Goal: Information Seeking & Learning: Learn about a topic

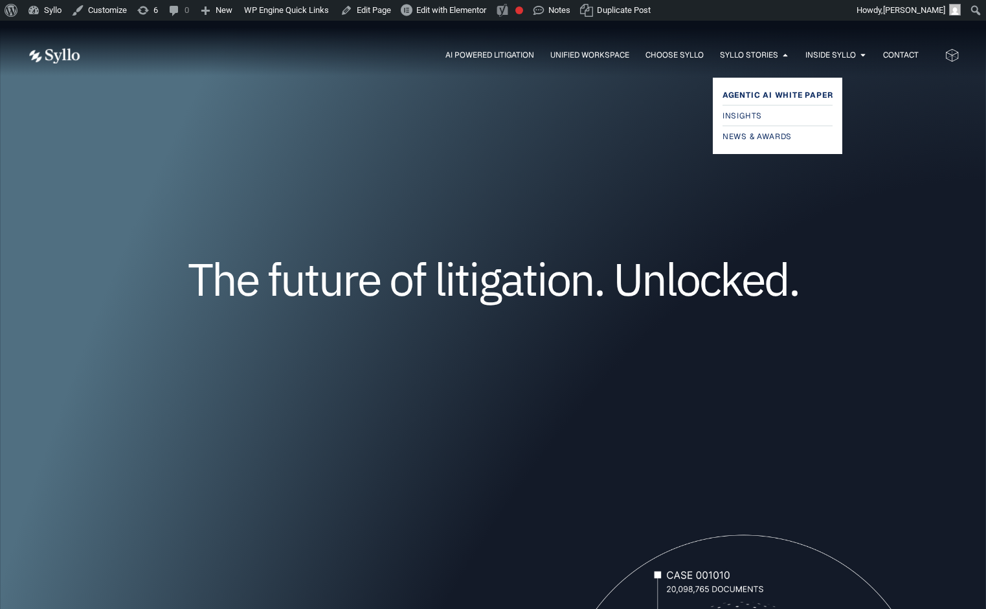
click at [749, 94] on span "Agentic AI White Paper" at bounding box center [778, 95] width 111 height 16
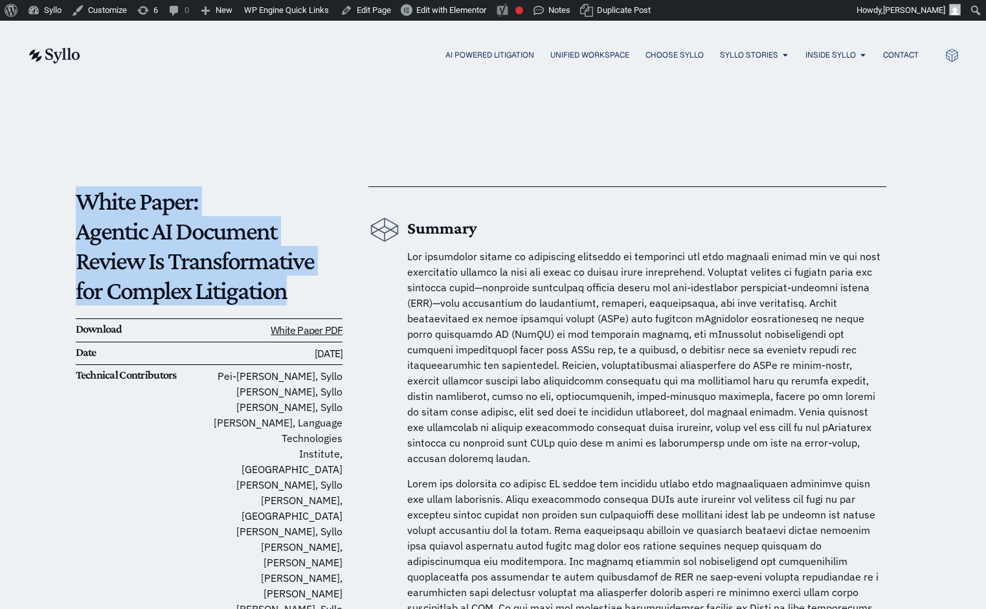
drag, startPoint x: 259, startPoint y: 296, endPoint x: 72, endPoint y: 211, distance: 205.5
copy p "White Paper: Agentic AI Document Review Is Transformative for Complex Litigation"
click at [740, 122] on span "Insights" at bounding box center [743, 116] width 41 height 16
click at [747, 111] on span "Insights" at bounding box center [743, 116] width 41 height 16
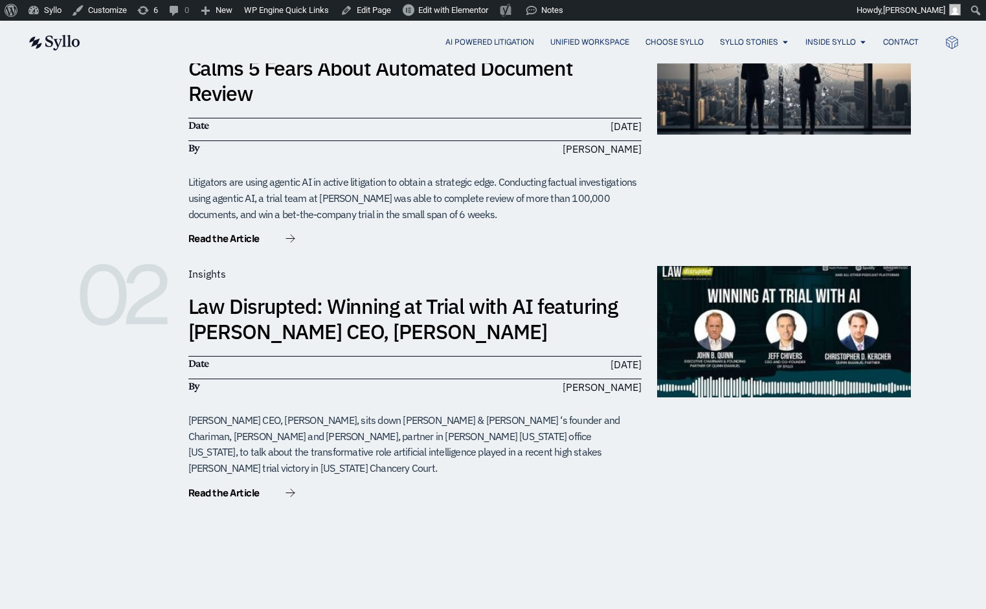
scroll to position [357, 0]
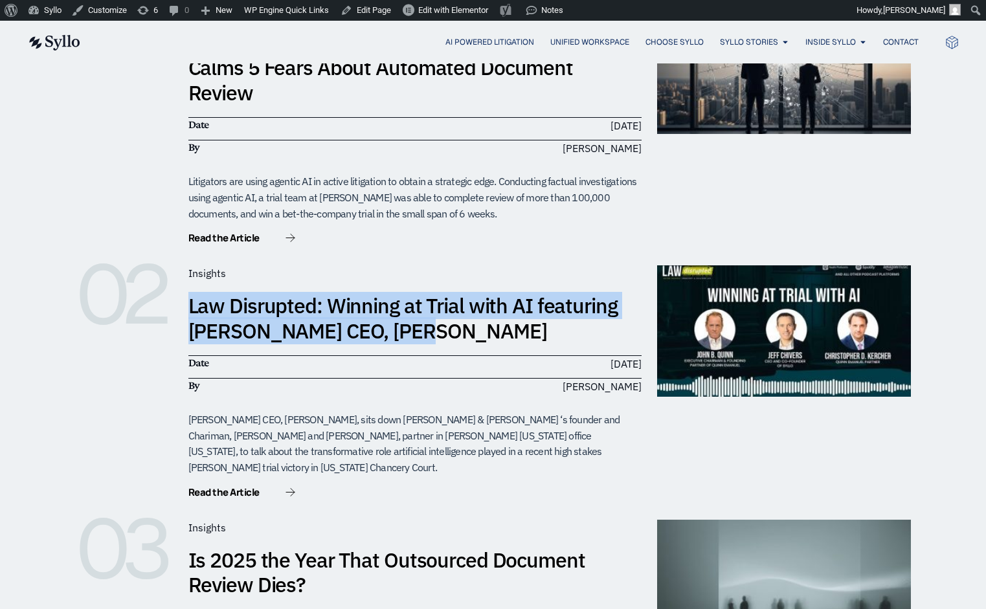
drag, startPoint x: 390, startPoint y: 312, endPoint x: 187, endPoint y: 286, distance: 205.0
click at [187, 286] on div "02 Insights Law Disrupted: Winning at Trial with AI featuring Syllo CEO, Jeff C…" at bounding box center [493, 382] width 835 height 234
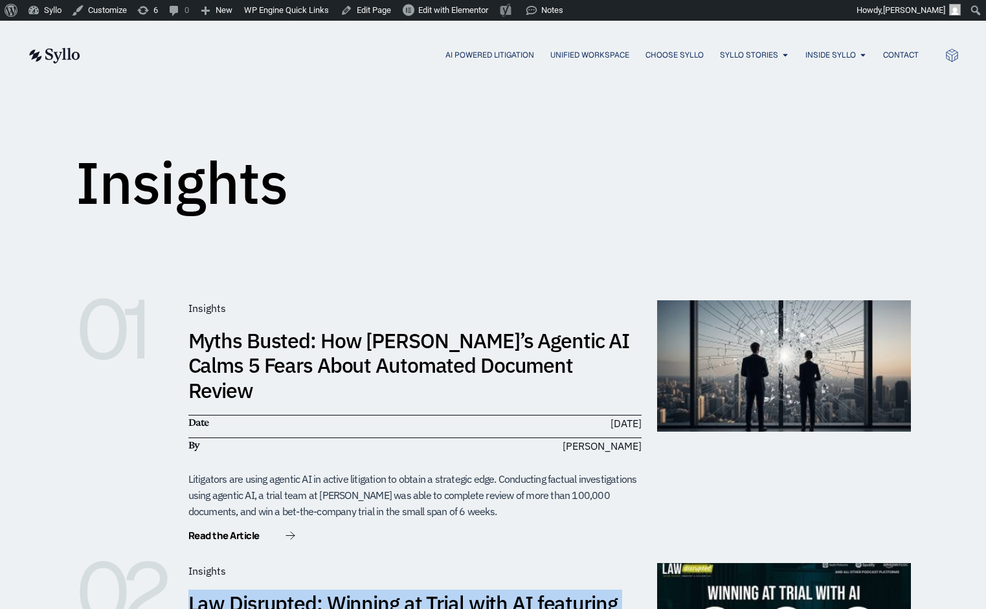
scroll to position [58, 0]
click at [435, 363] on link "Myths Busted: How Syllo’s Agentic AI Calms 5 Fears About Automated Document Rev…" at bounding box center [409, 366] width 442 height 77
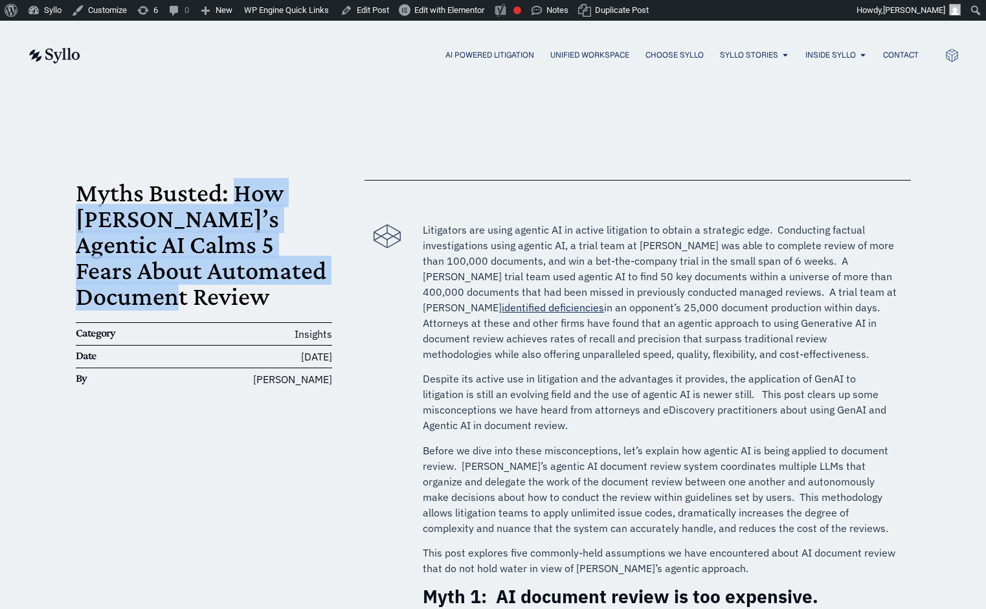
drag, startPoint x: 161, startPoint y: 296, endPoint x: 239, endPoint y: 205, distance: 119.9
click at [239, 205] on h1 "Myths Busted: How Syllo’s Agentic AI Calms 5 Fears About Automated Document Rev…" at bounding box center [204, 245] width 257 height 130
copy h1 "How Syllo’s Agentic AI Calms 5 Fears About Automated Document Review"
click at [734, 113] on span "Insights" at bounding box center [743, 116] width 41 height 16
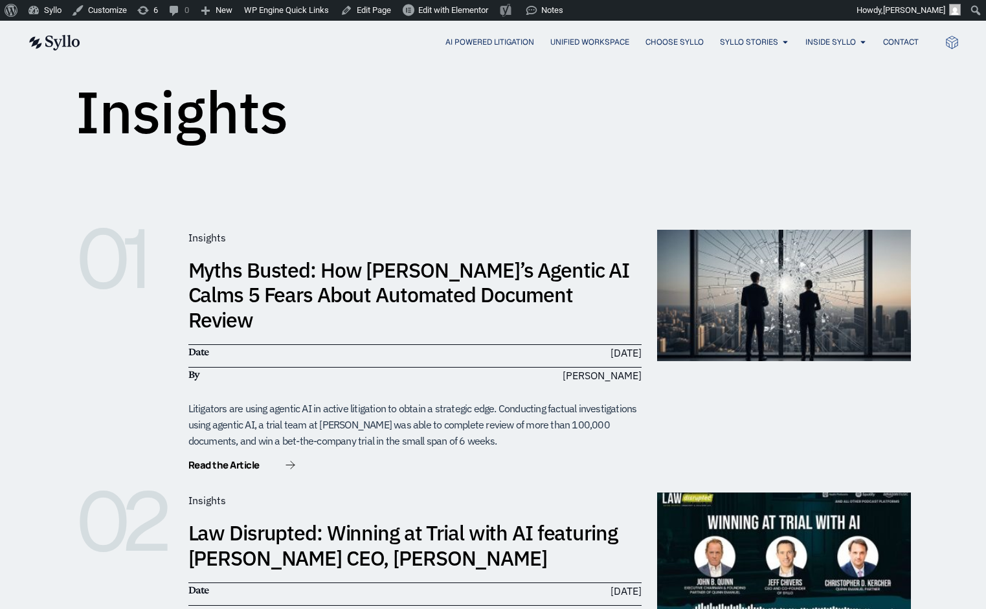
scroll to position [89, 0]
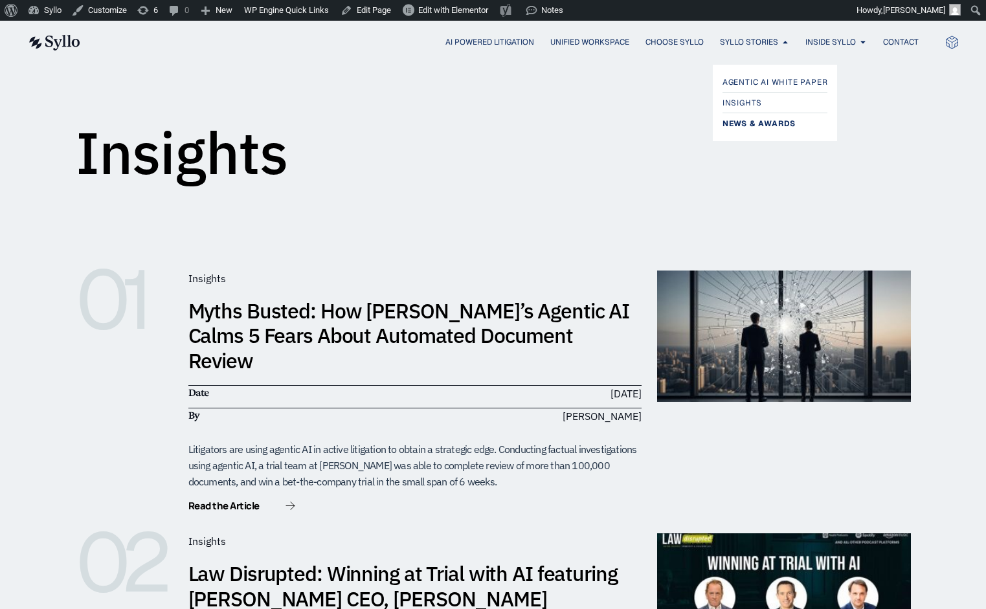
click at [748, 118] on span "News & Awards" at bounding box center [759, 124] width 73 height 16
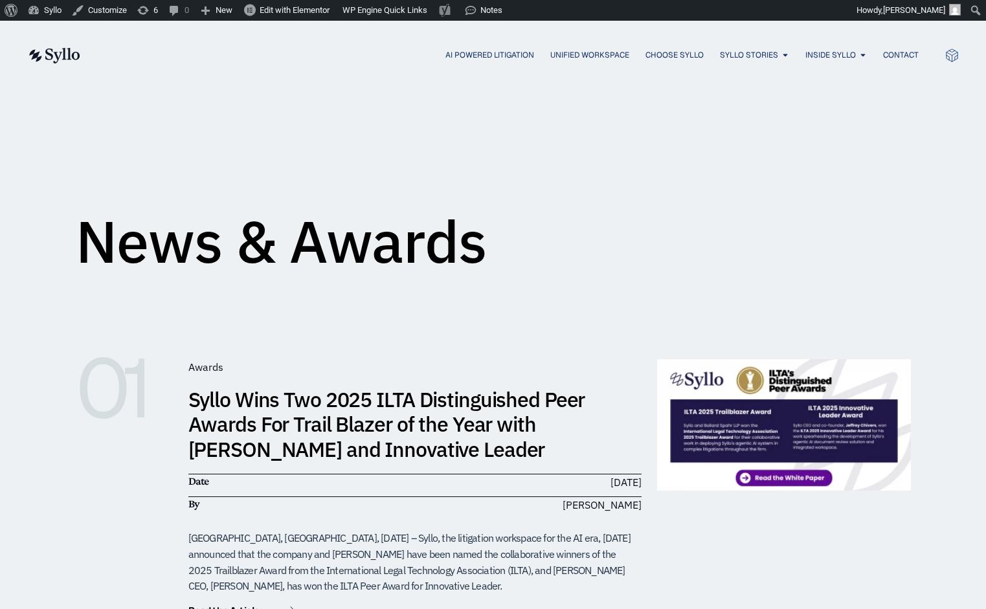
click at [438, 412] on link "Syllo Wins Two 2025 ILTA Distinguished Peer Awards For Trail Blazer of the Year…" at bounding box center [386, 424] width 397 height 77
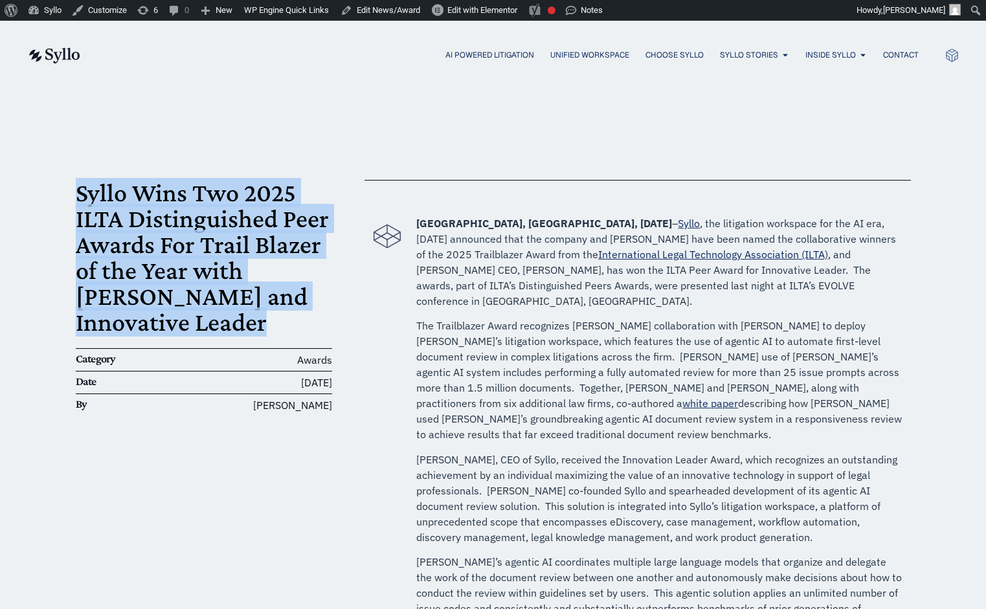
drag, startPoint x: 149, startPoint y: 332, endPoint x: 67, endPoint y: 200, distance: 155.1
copy h1 "Syllo Wins Two 2025 ILTA Distinguished Peer Awards For Trail Blazer of the Year…"
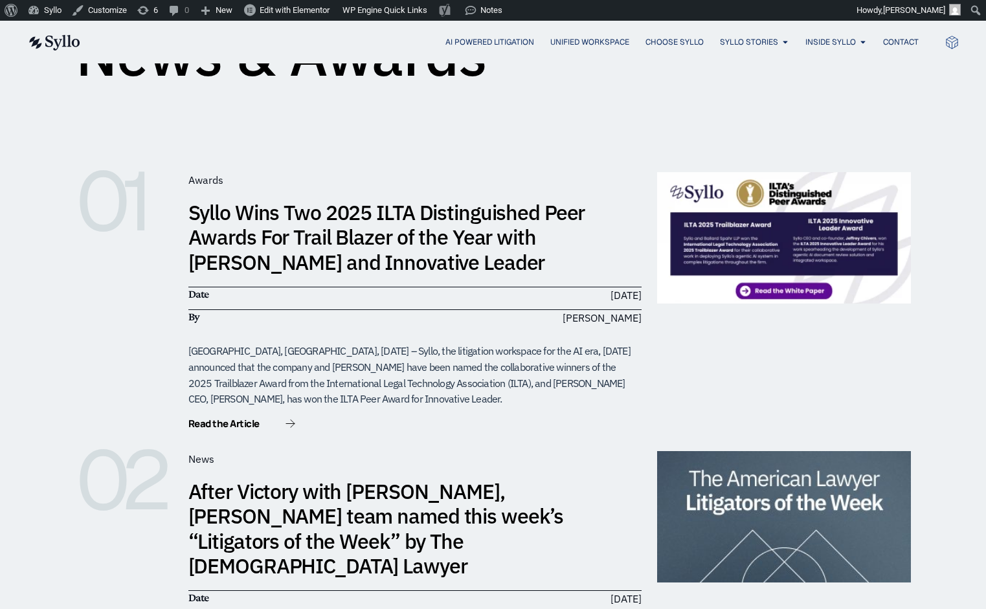
scroll to position [155, 0]
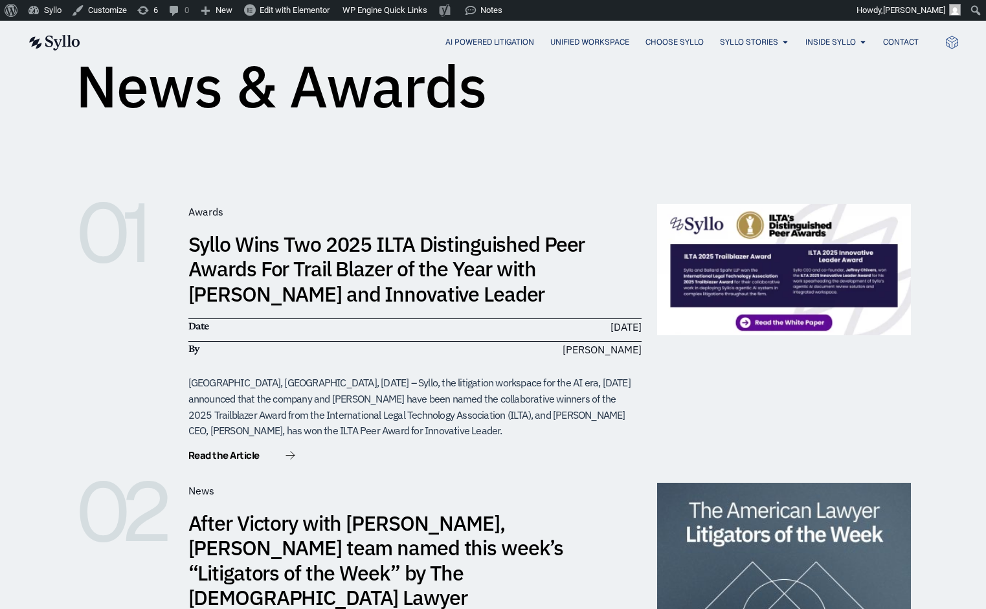
click at [58, 41] on img at bounding box center [53, 43] width 53 height 16
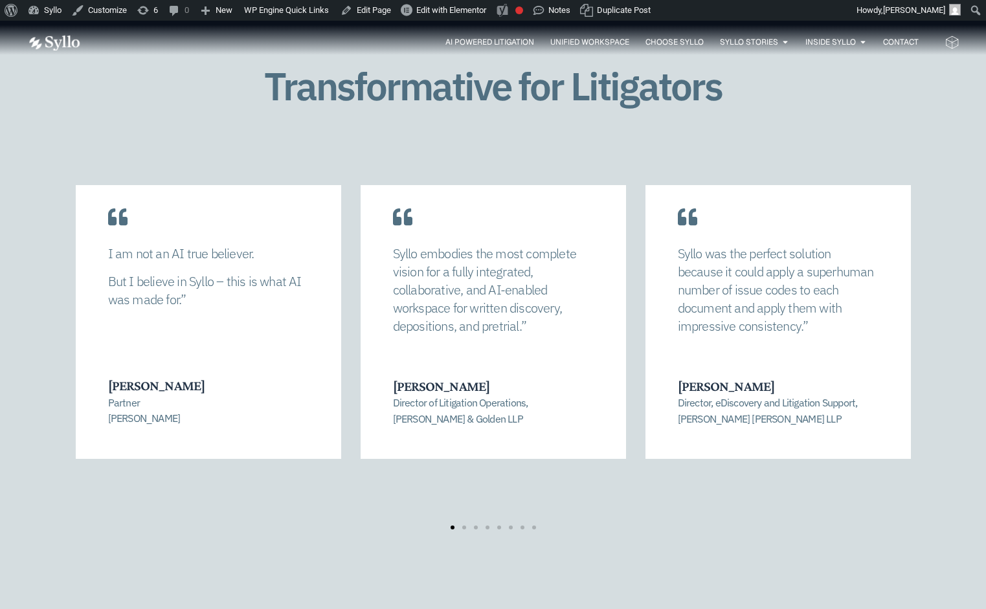
scroll to position [2671, 0]
click at [457, 303] on p "Syllo embodies the most complete vision for a fully integrated, collaborative, …" at bounding box center [493, 289] width 201 height 91
click at [433, 256] on p "Syllo embodies the most complete vision for a fully integrated, collaborative, …" at bounding box center [493, 289] width 201 height 91
click at [379, 12] on link "Edit Page" at bounding box center [365, 10] width 61 height 21
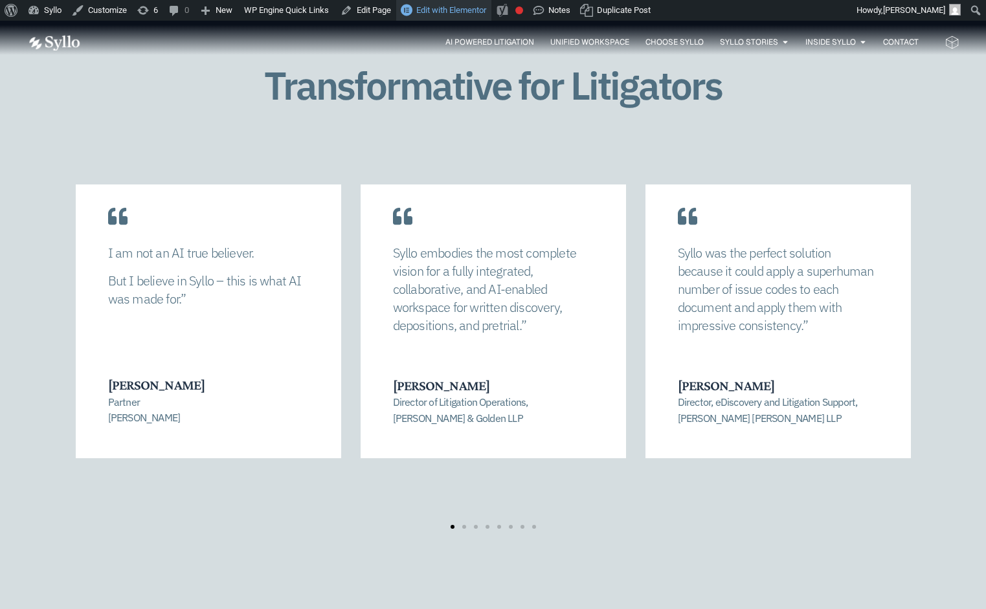
click at [435, 11] on span "Edit with Elementor" at bounding box center [451, 10] width 70 height 10
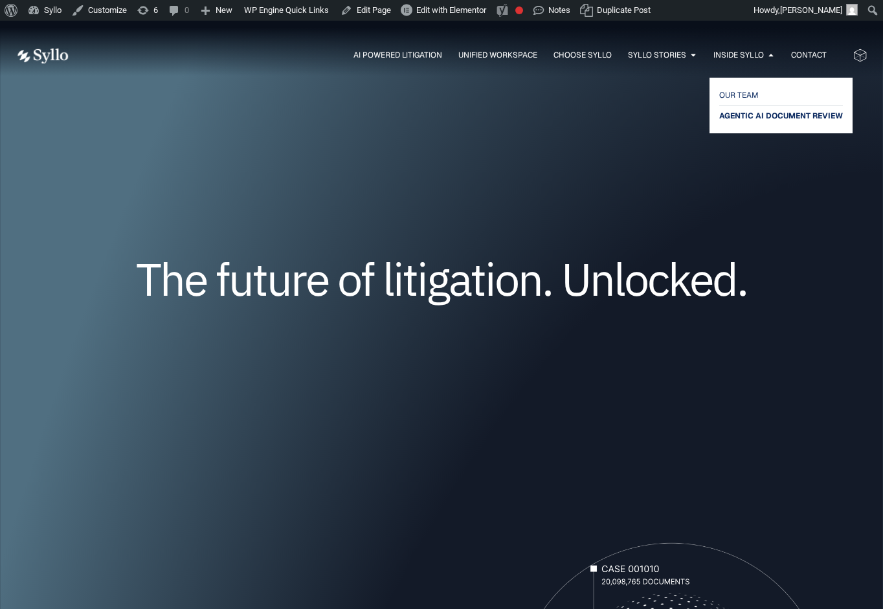
click at [740, 116] on span "AGENTIC AI DOCUMENT REVIEW" at bounding box center [781, 116] width 124 height 16
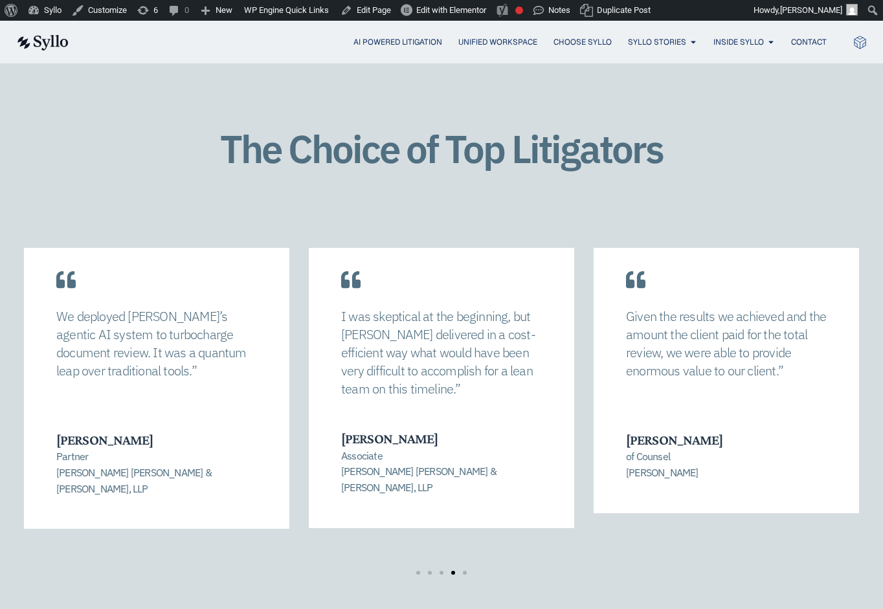
scroll to position [1812, 0]
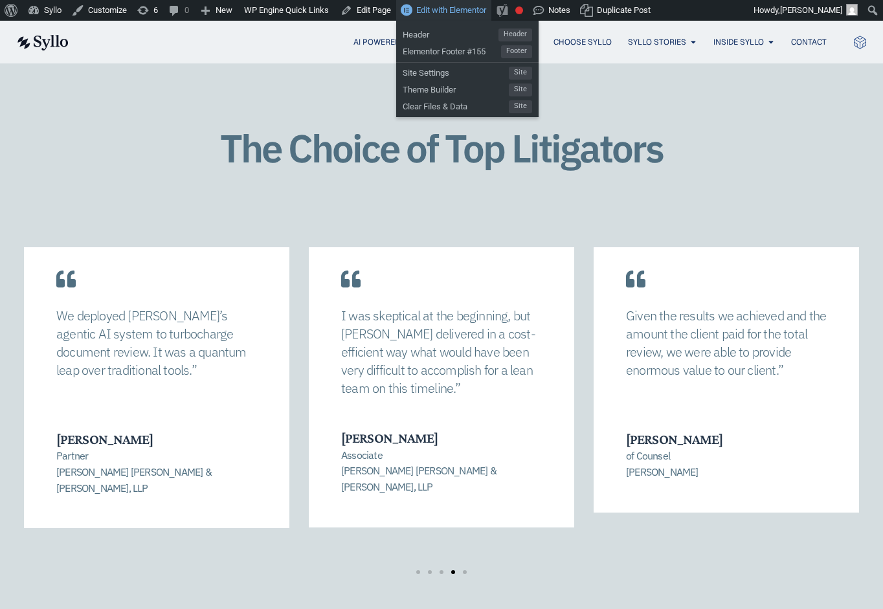
click at [453, 9] on span "Edit with Elementor" at bounding box center [451, 10] width 70 height 10
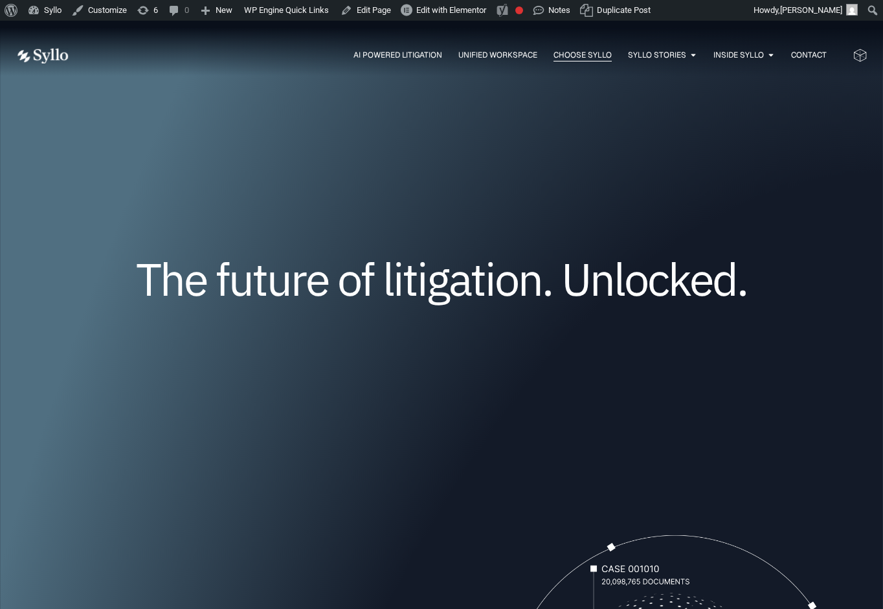
click at [566, 58] on span "Choose Syllo" at bounding box center [583, 55] width 58 height 12
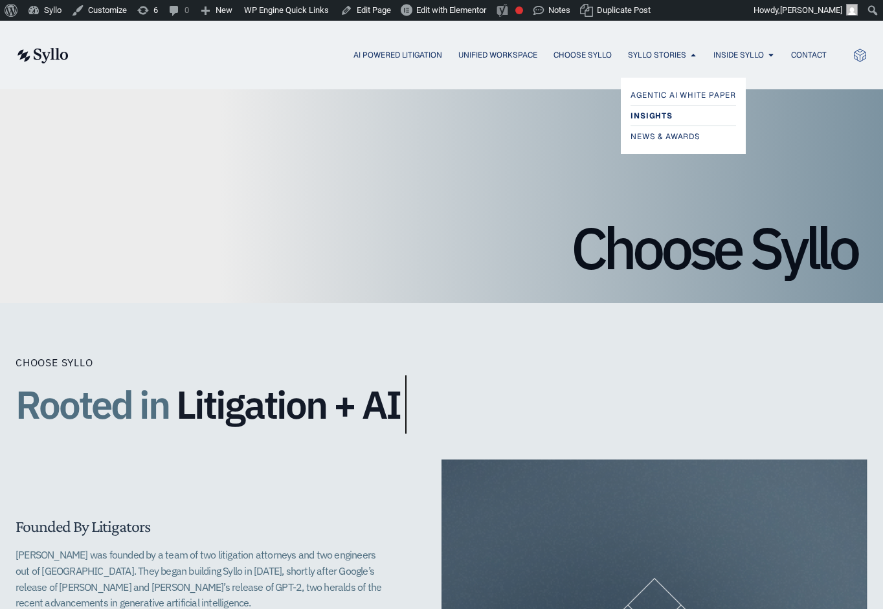
click at [649, 111] on span "Insights" at bounding box center [651, 116] width 41 height 16
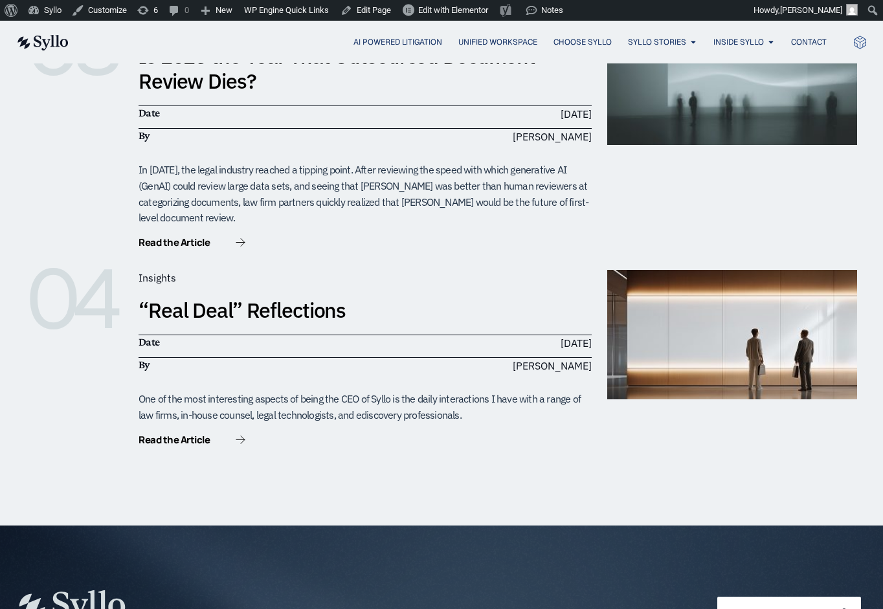
scroll to position [861, 0]
